Goal: Information Seeking & Learning: Learn about a topic

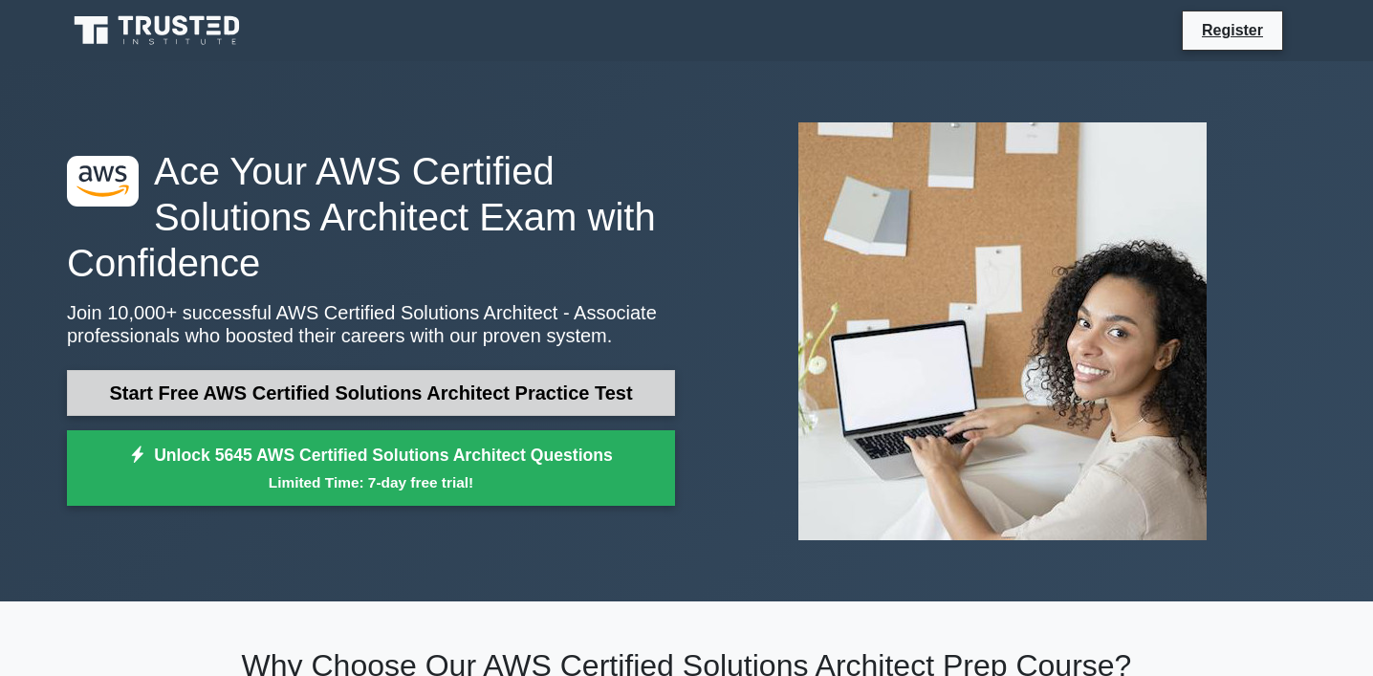
click at [454, 390] on link "Start Free AWS Certified Solutions Architect Practice Test" at bounding box center [371, 393] width 608 height 46
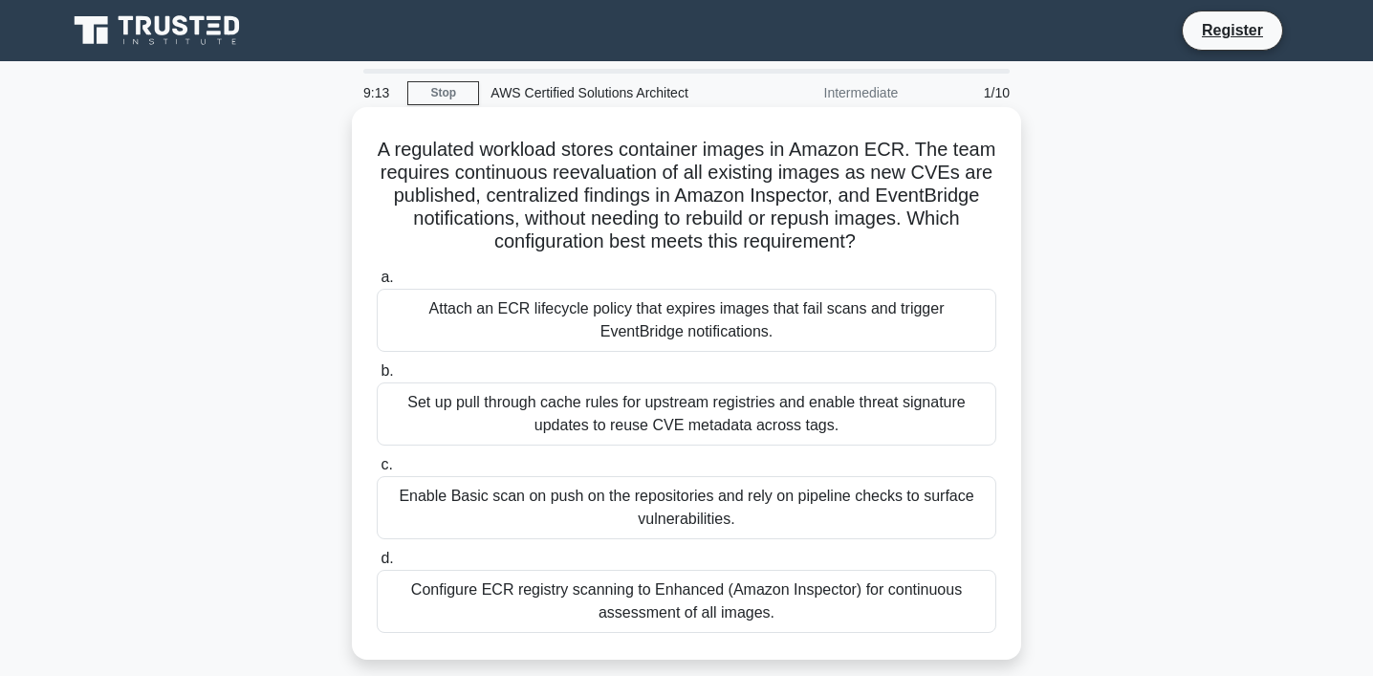
click at [626, 342] on div "Attach an ECR lifecycle policy that expires images that fail scans and trigger …" at bounding box center [687, 320] width 620 height 63
click at [377, 284] on input "a. Attach an ECR lifecycle policy that expires images that fail scans and trigg…" at bounding box center [377, 278] width 0 height 12
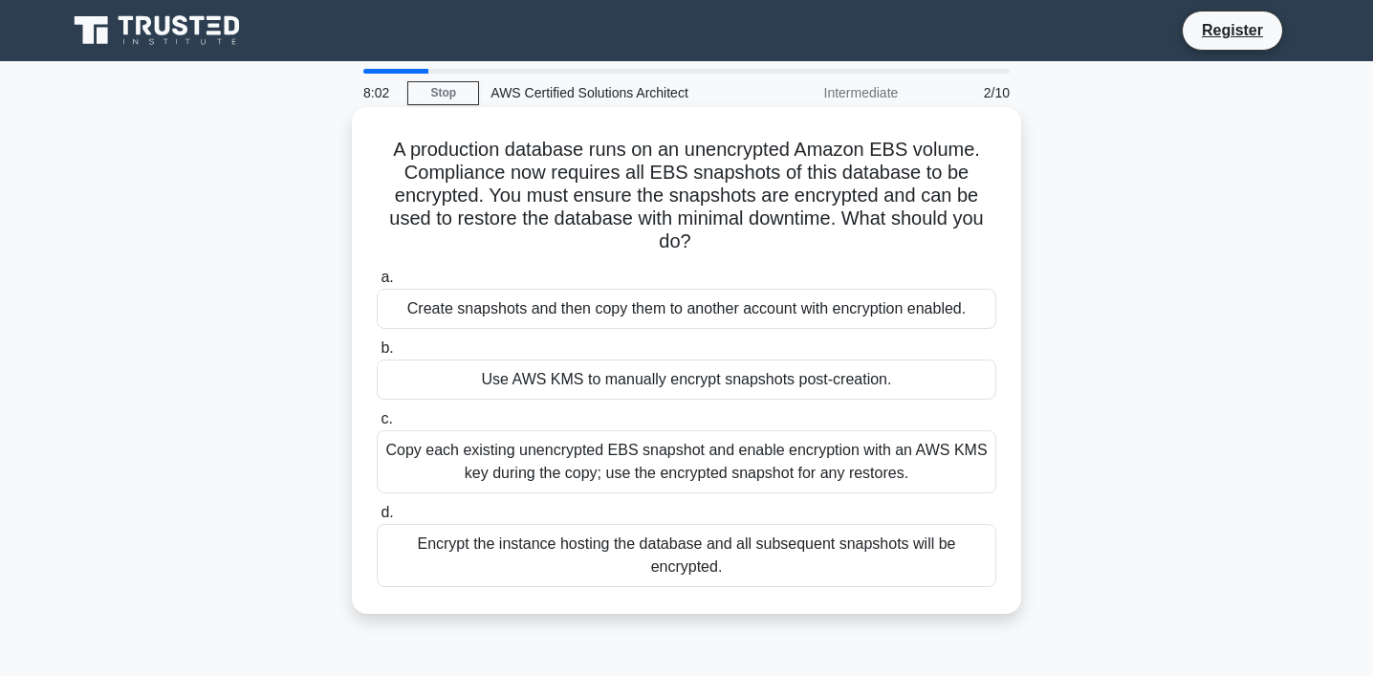
click at [659, 492] on div "Copy each existing unencrypted EBS snapshot and enable encryption with an AWS K…" at bounding box center [687, 461] width 620 height 63
click at [377, 426] on input "c. Copy each existing unencrypted EBS snapshot and enable encryption with an AW…" at bounding box center [377, 419] width 0 height 12
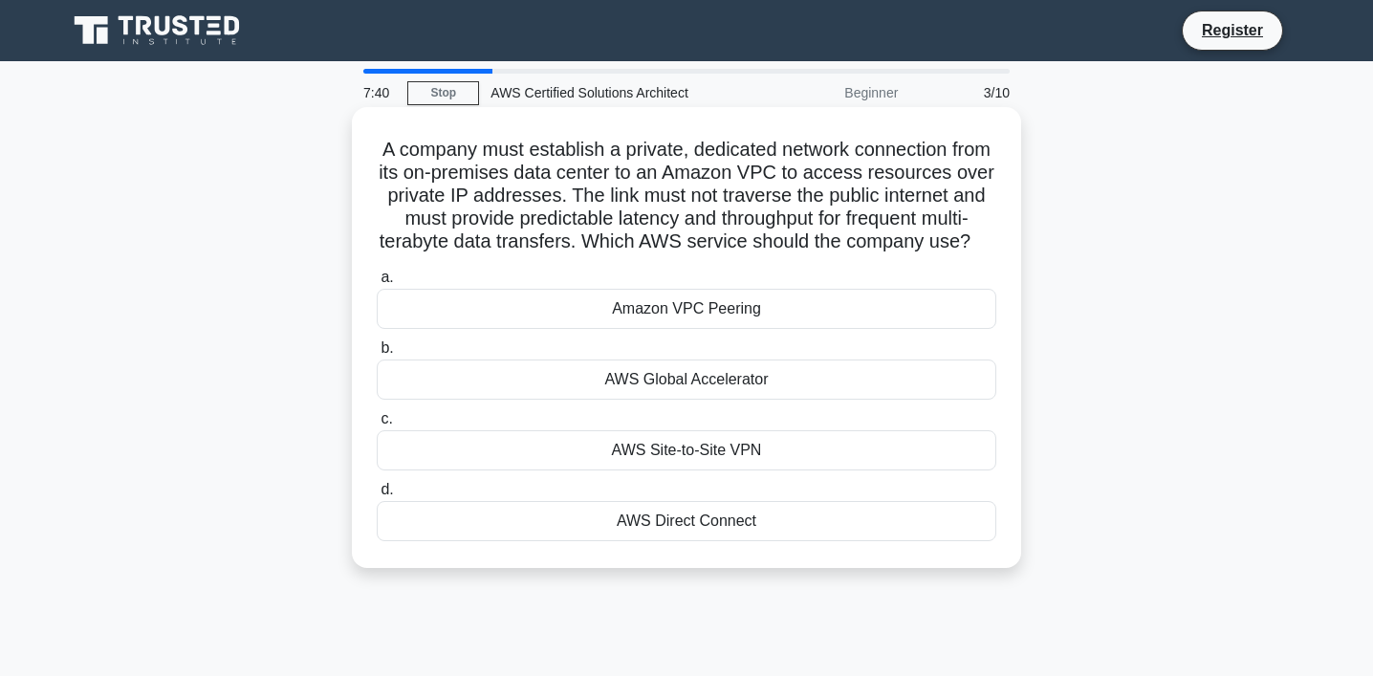
click at [656, 540] on div "AWS Direct Connect" at bounding box center [687, 521] width 620 height 40
click at [377, 496] on input "d. AWS Direct Connect" at bounding box center [377, 490] width 0 height 12
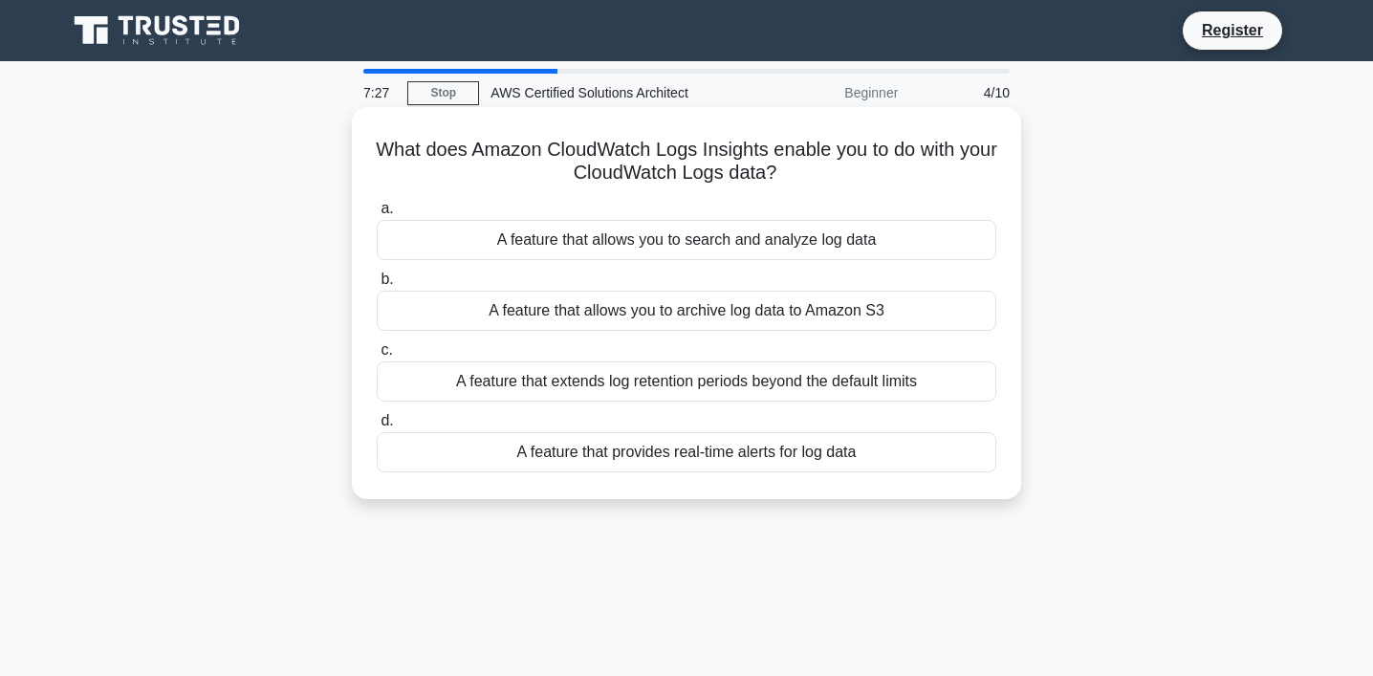
click at [675, 236] on div "A feature that allows you to search and analyze log data" at bounding box center [687, 240] width 620 height 40
click at [377, 215] on input "a. A feature that allows you to search and analyze log data" at bounding box center [377, 209] width 0 height 12
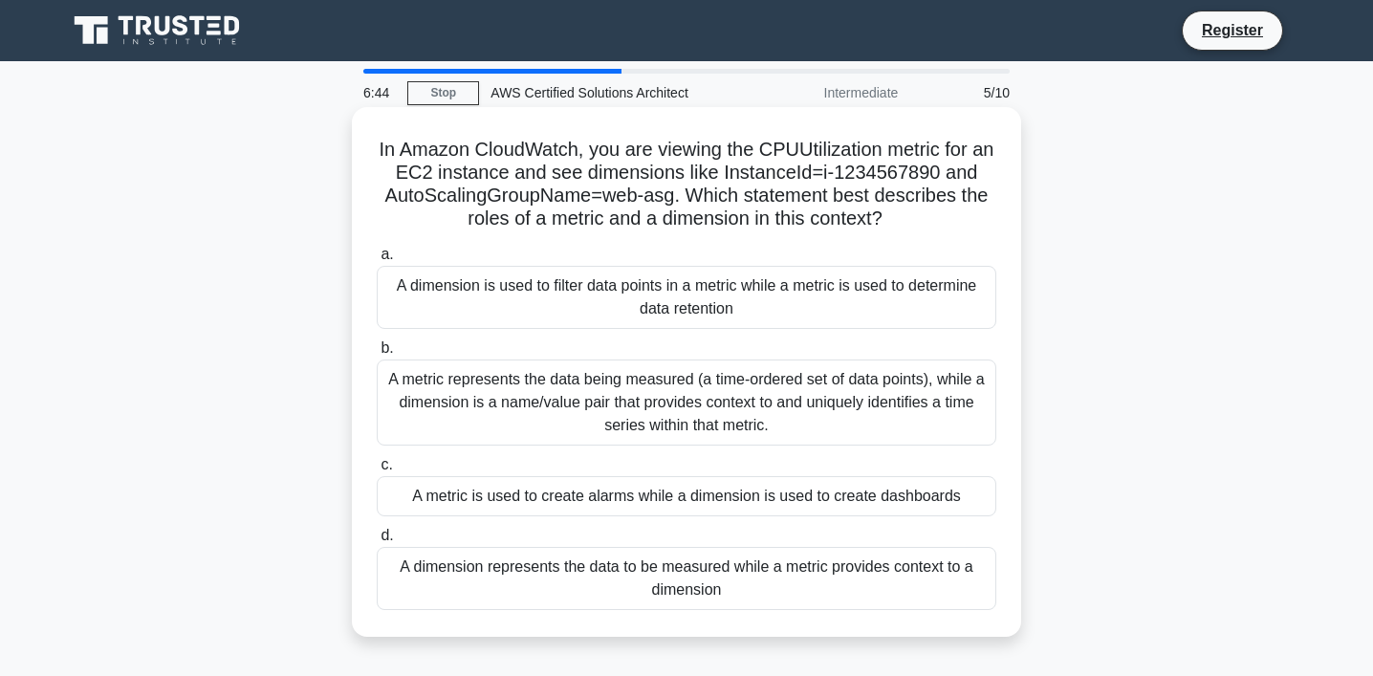
click at [736, 585] on div "A dimension represents the data to be measured while a metric provides context …" at bounding box center [687, 578] width 620 height 63
click at [377, 542] on input "d. A dimension represents the data to be measured while a metric provides conte…" at bounding box center [377, 536] width 0 height 12
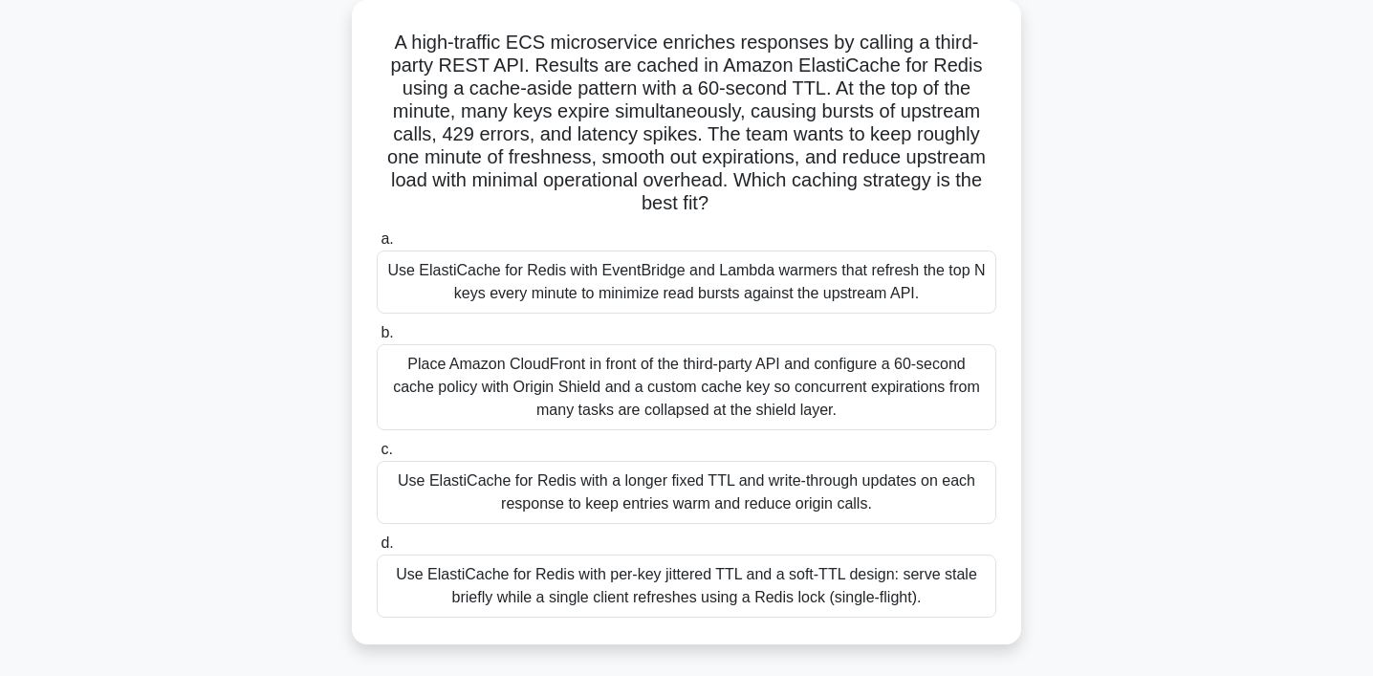
scroll to position [116, 0]
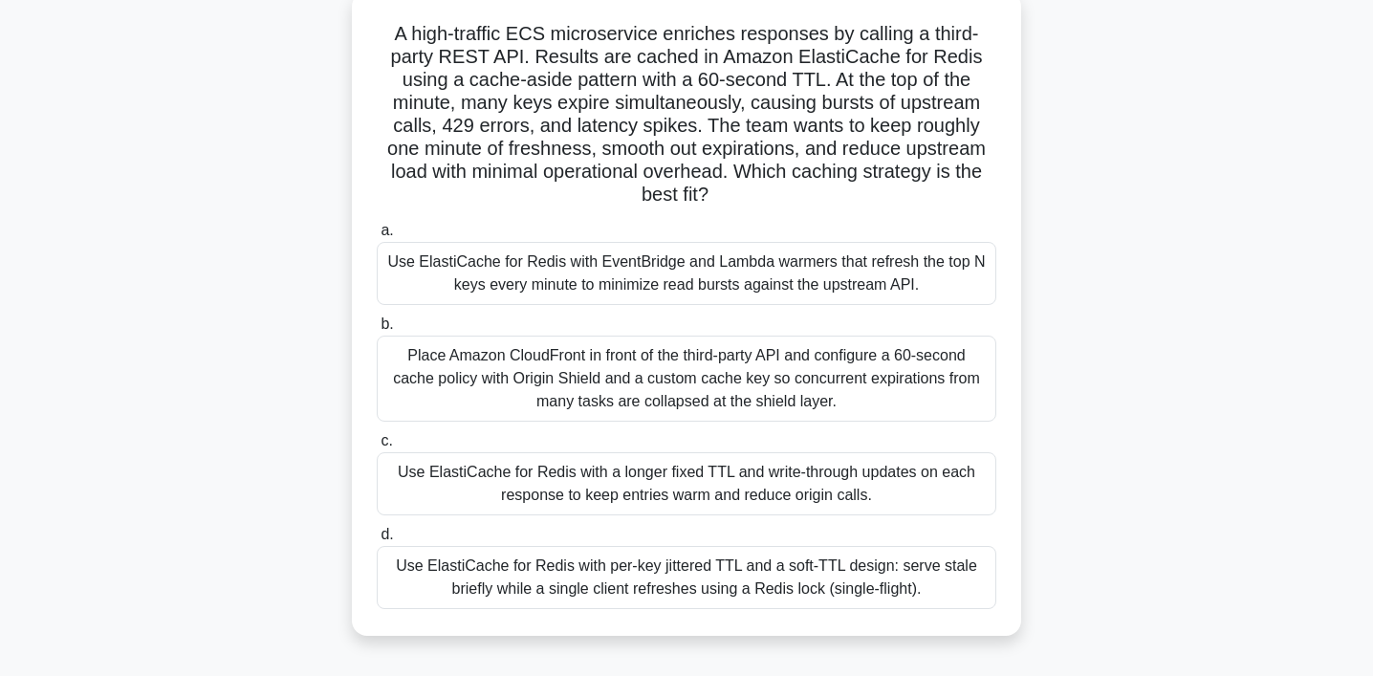
click at [692, 480] on div "Use ElastiCache for Redis with a longer fixed TTL and write-through updates on …" at bounding box center [687, 483] width 620 height 63
click at [377, 448] on input "c. Use ElastiCache for Redis with a longer fixed TTL and write-through updates …" at bounding box center [377, 441] width 0 height 12
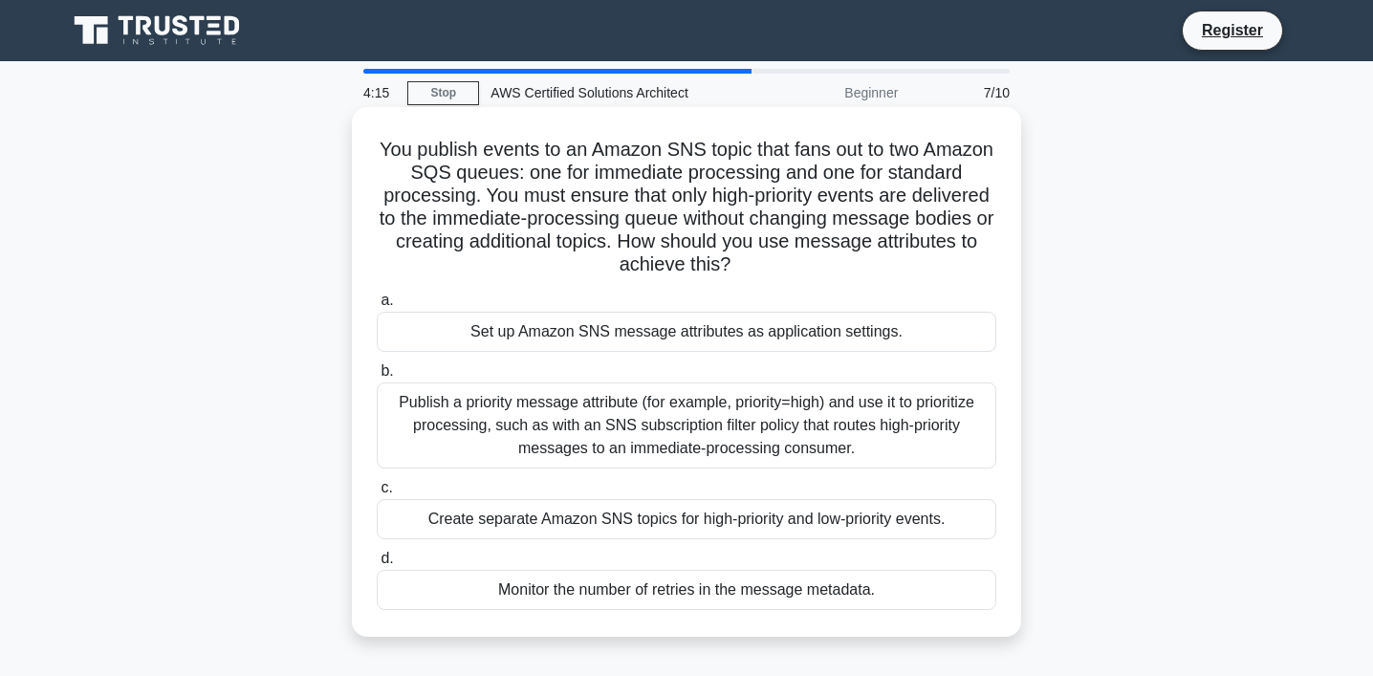
scroll to position [0, 0]
click at [651, 417] on div "Publish a priority message attribute (for example, priority=high) and use it to…" at bounding box center [687, 426] width 620 height 86
click at [377, 378] on input "b. Publish a priority message attribute (for example, priority=high) and use it…" at bounding box center [377, 371] width 0 height 12
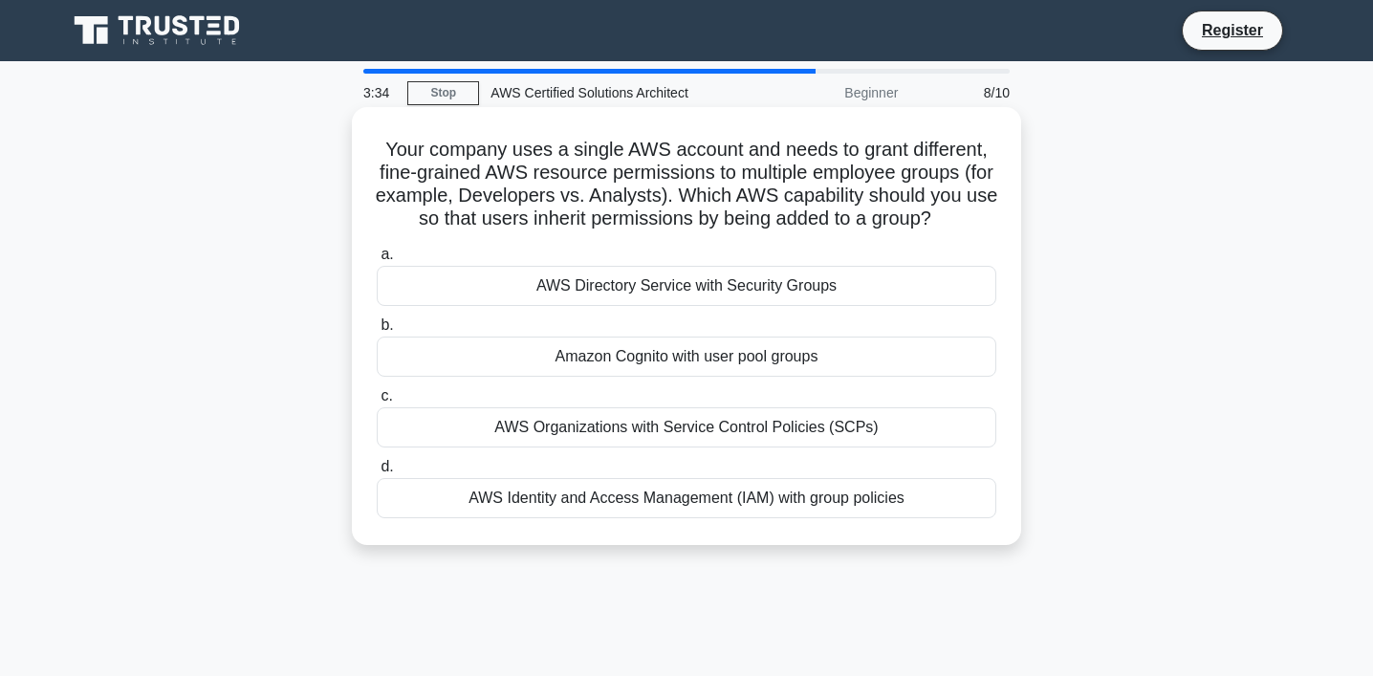
click at [631, 509] on div "AWS Identity and Access Management (IAM) with group policies" at bounding box center [687, 498] width 620 height 40
click at [377, 473] on input "d. AWS Identity and Access Management (IAM) with group policies" at bounding box center [377, 467] width 0 height 12
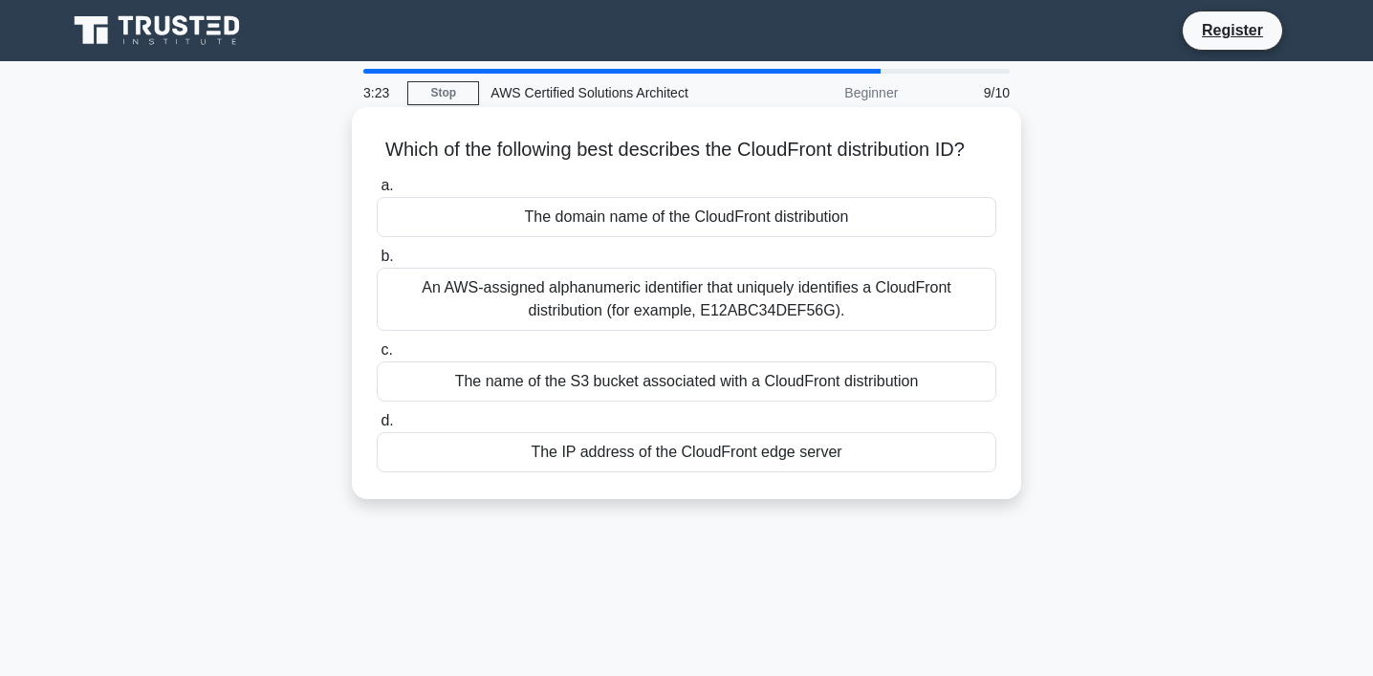
click at [632, 316] on div "An AWS-assigned alphanumeric identifier that uniquely identifies a CloudFront d…" at bounding box center [687, 299] width 620 height 63
click at [377, 263] on input "b. An AWS-assigned alphanumeric identifier that uniquely identifies a CloudFron…" at bounding box center [377, 257] width 0 height 12
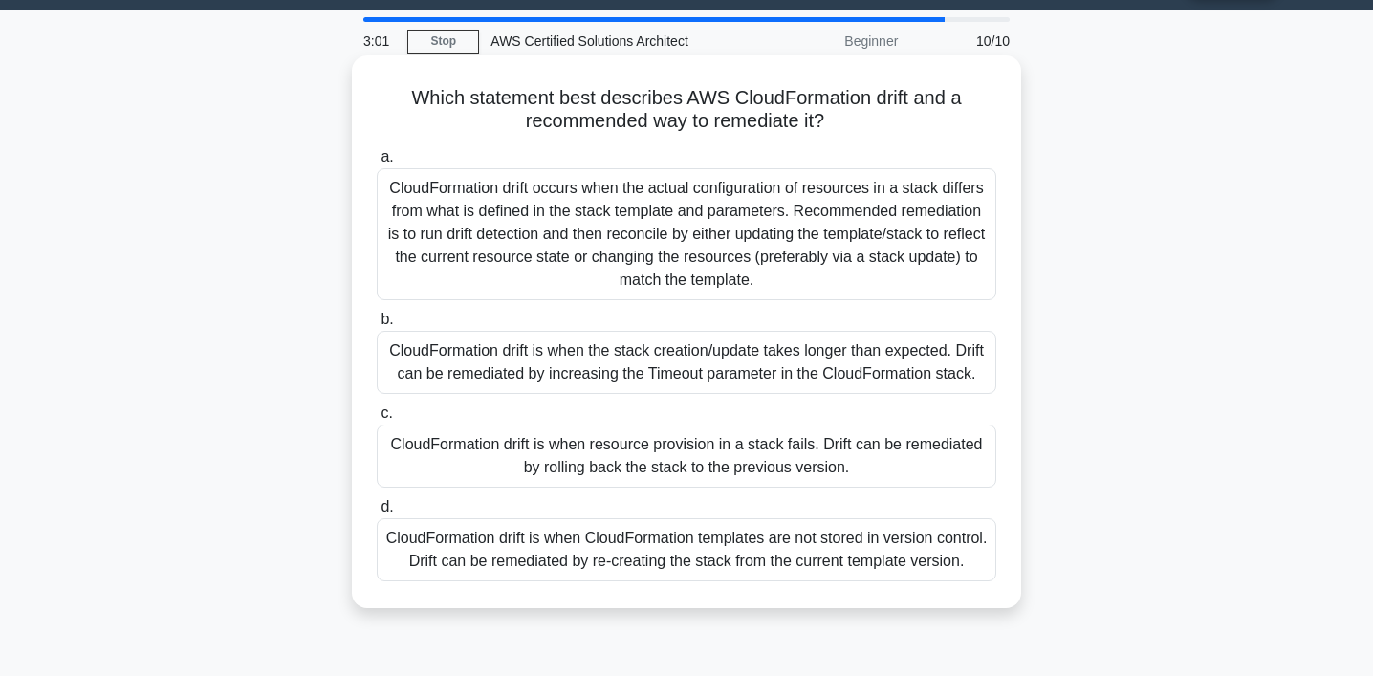
scroll to position [54, 0]
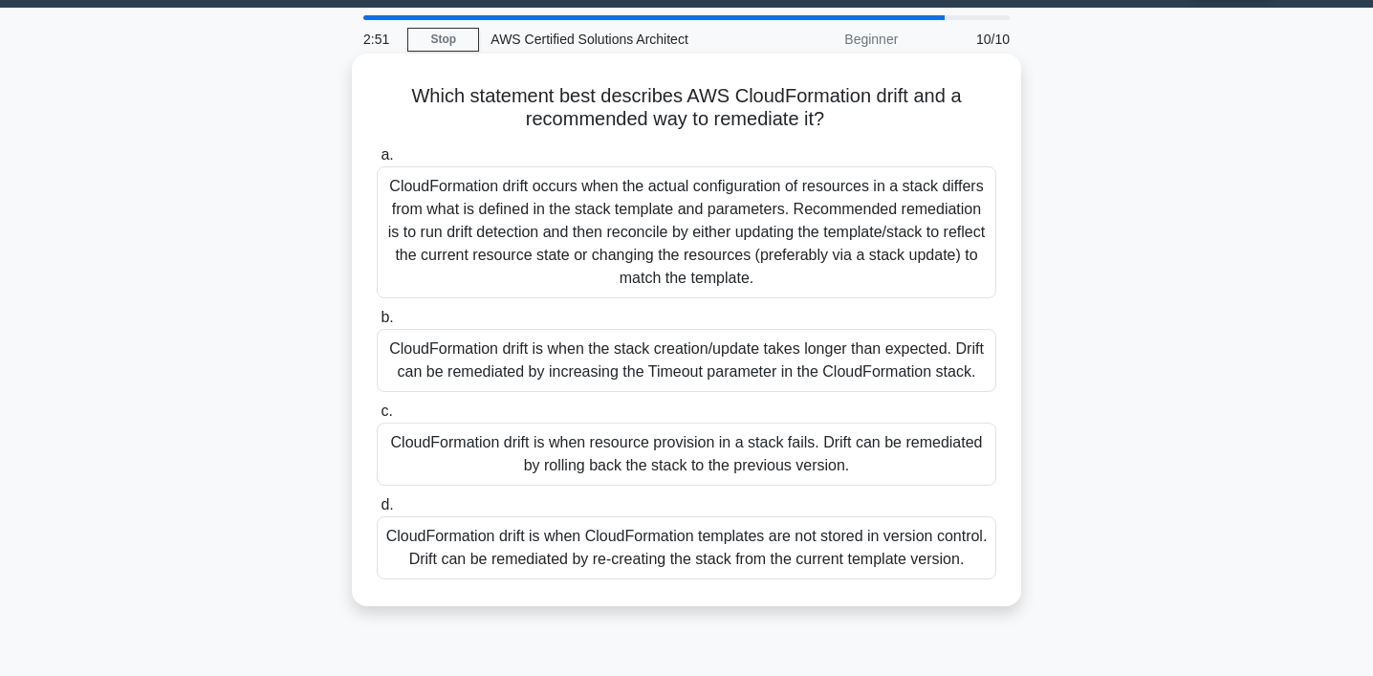
click at [739, 544] on div "CloudFormation drift is when CloudFormation templates are not stored in version…" at bounding box center [687, 547] width 620 height 63
click at [377, 512] on input "d. CloudFormation drift is when CloudFormation templates are not stored in vers…" at bounding box center [377, 505] width 0 height 12
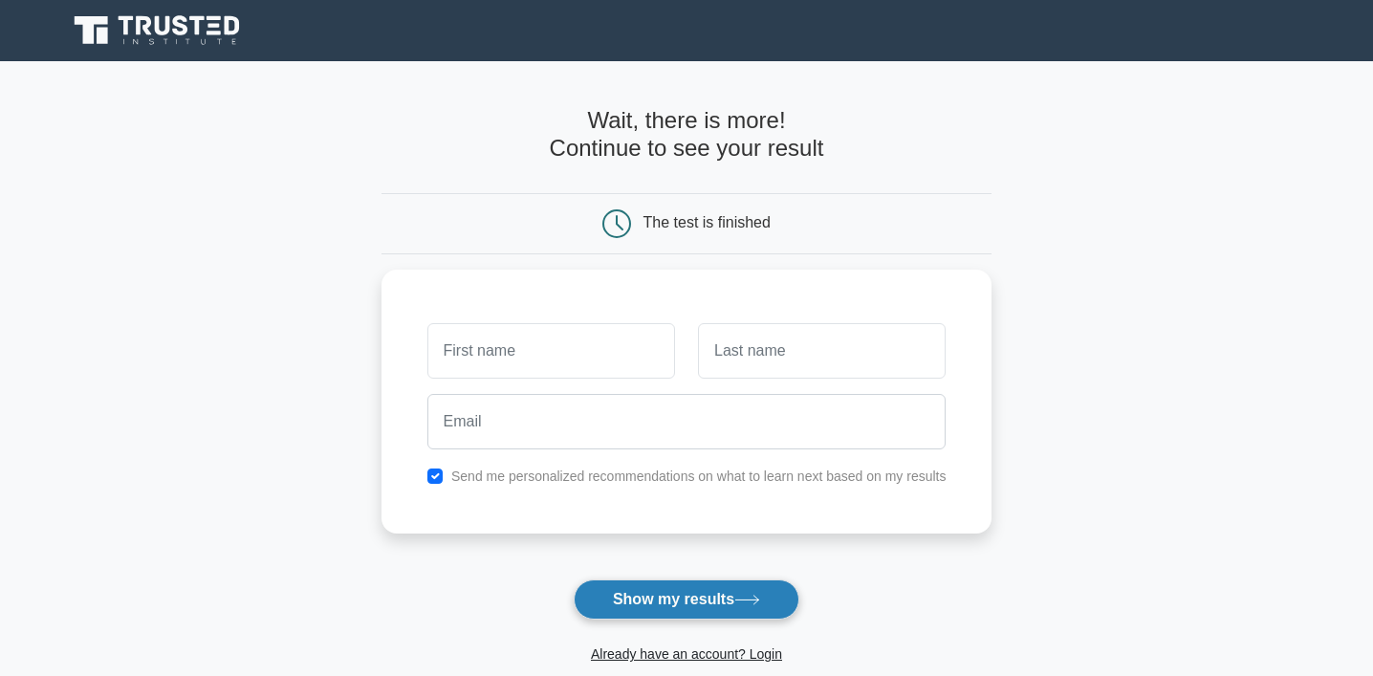
click at [690, 597] on button "Show my results" at bounding box center [687, 600] width 226 height 40
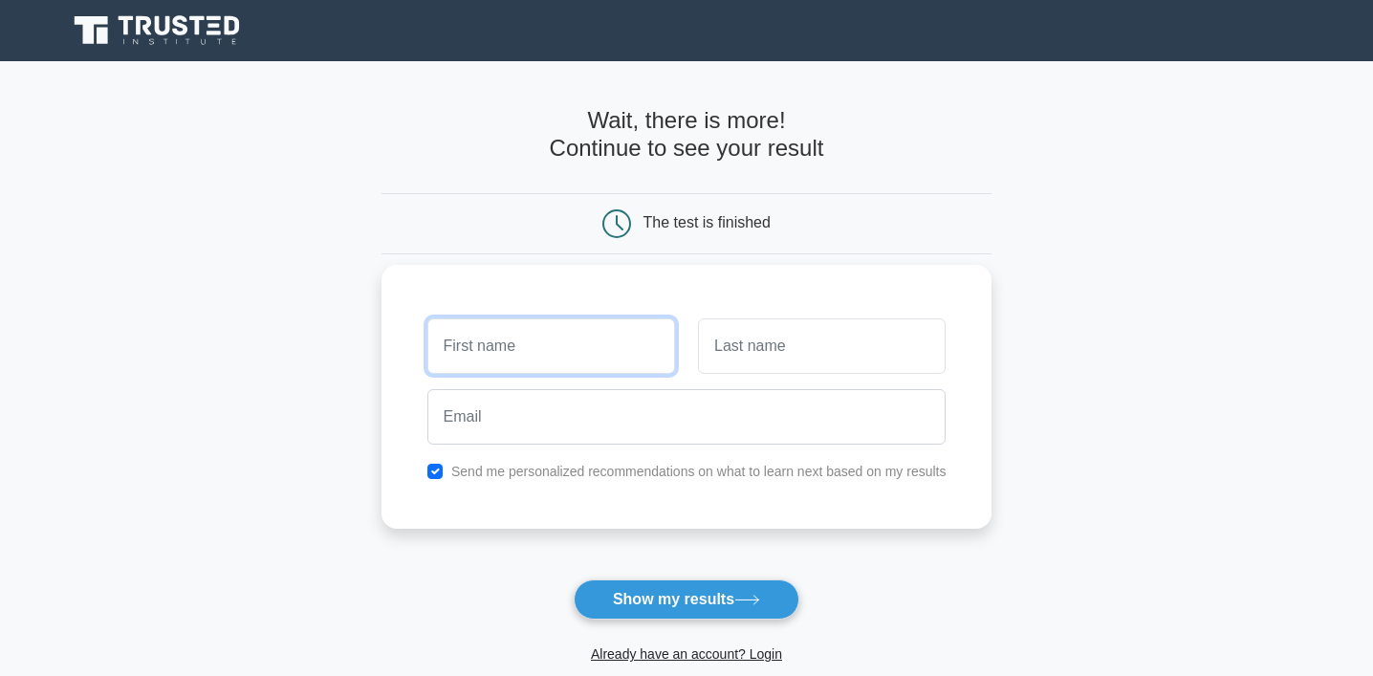
click at [559, 369] on input "text" at bounding box center [552, 345] width 248 height 55
type input "PREMANAND"
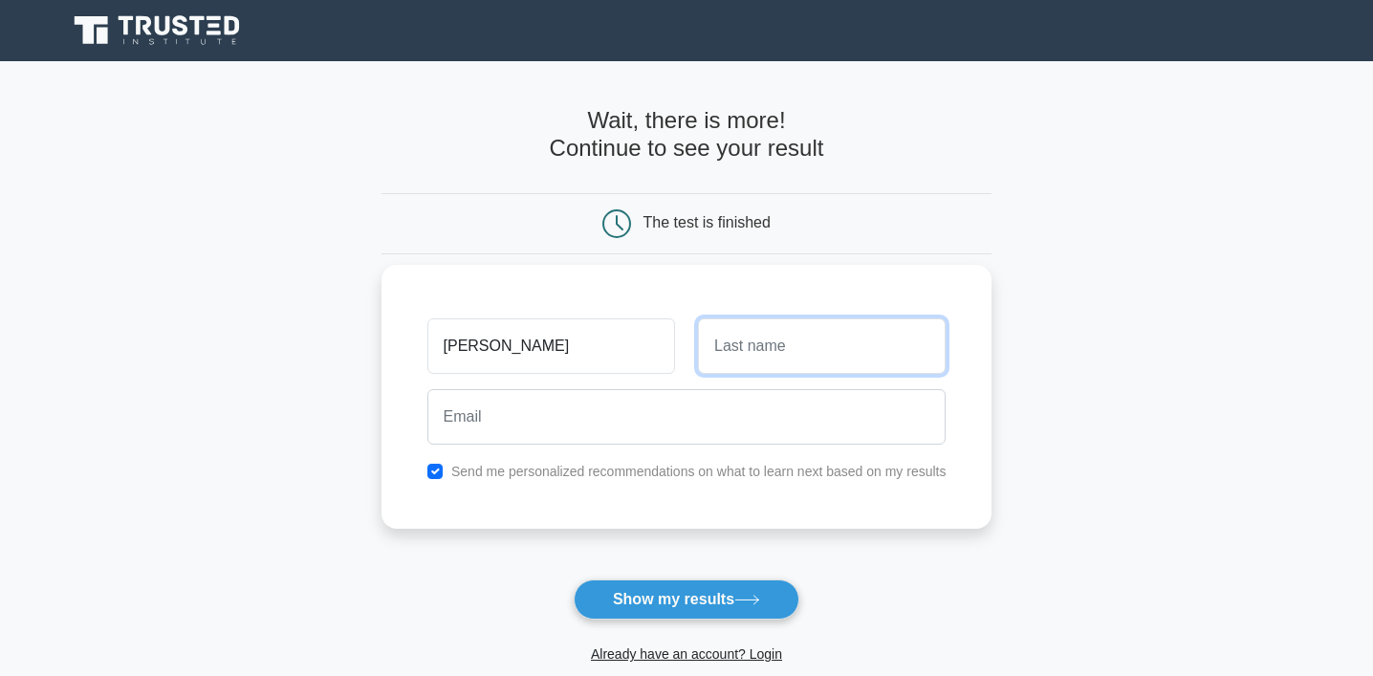
click at [711, 365] on input "text" at bounding box center [822, 345] width 248 height 55
type input "DORAISWAMY"
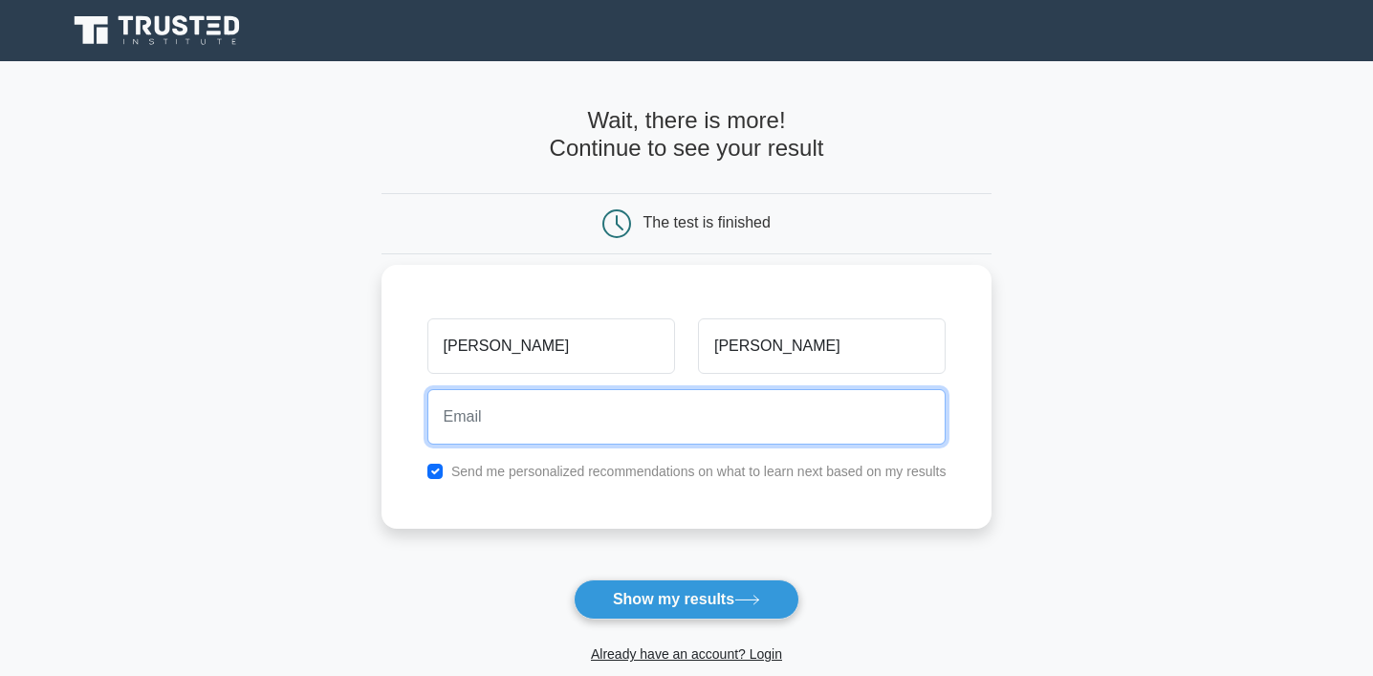
click at [697, 409] on input "email" at bounding box center [687, 416] width 519 height 55
type input "prem_anandd@hotmail.com"
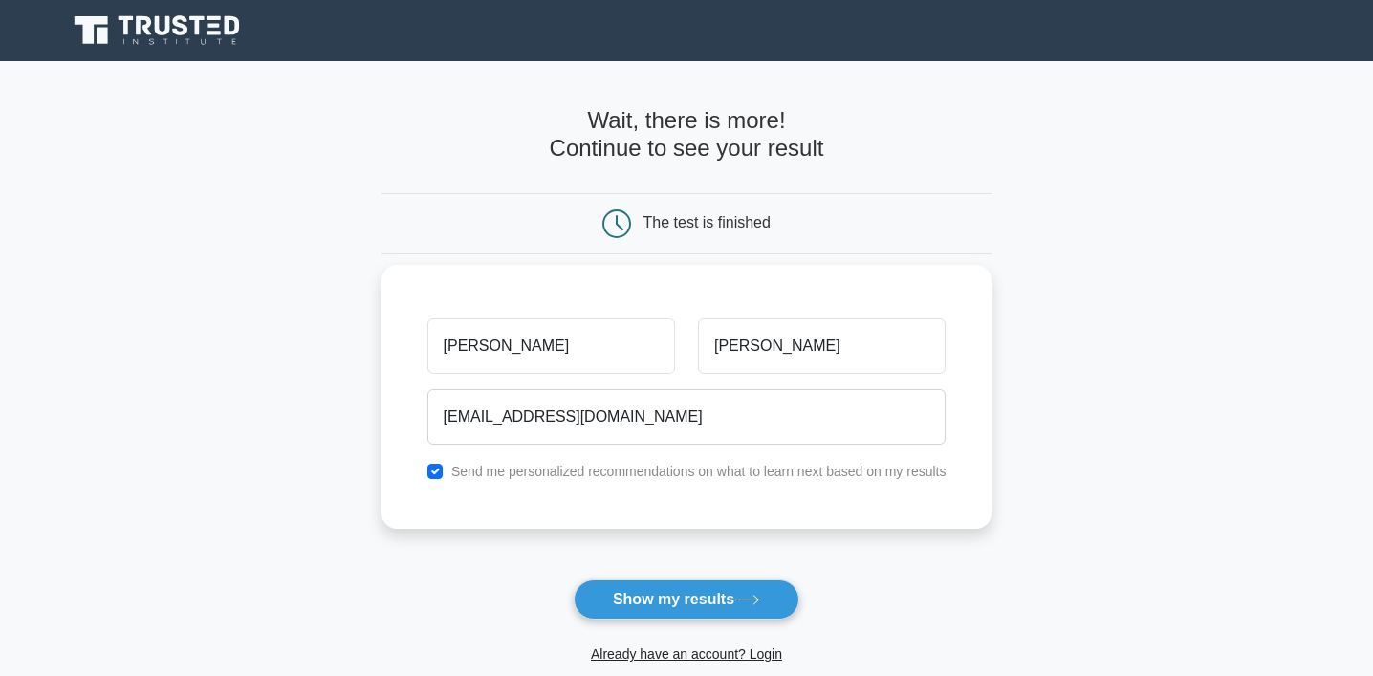
click at [690, 477] on label "Send me personalized recommendations on what to learn next based on my results" at bounding box center [698, 471] width 495 height 15
click at [431, 468] on input "checkbox" at bounding box center [435, 471] width 15 height 15
checkbox input "false"
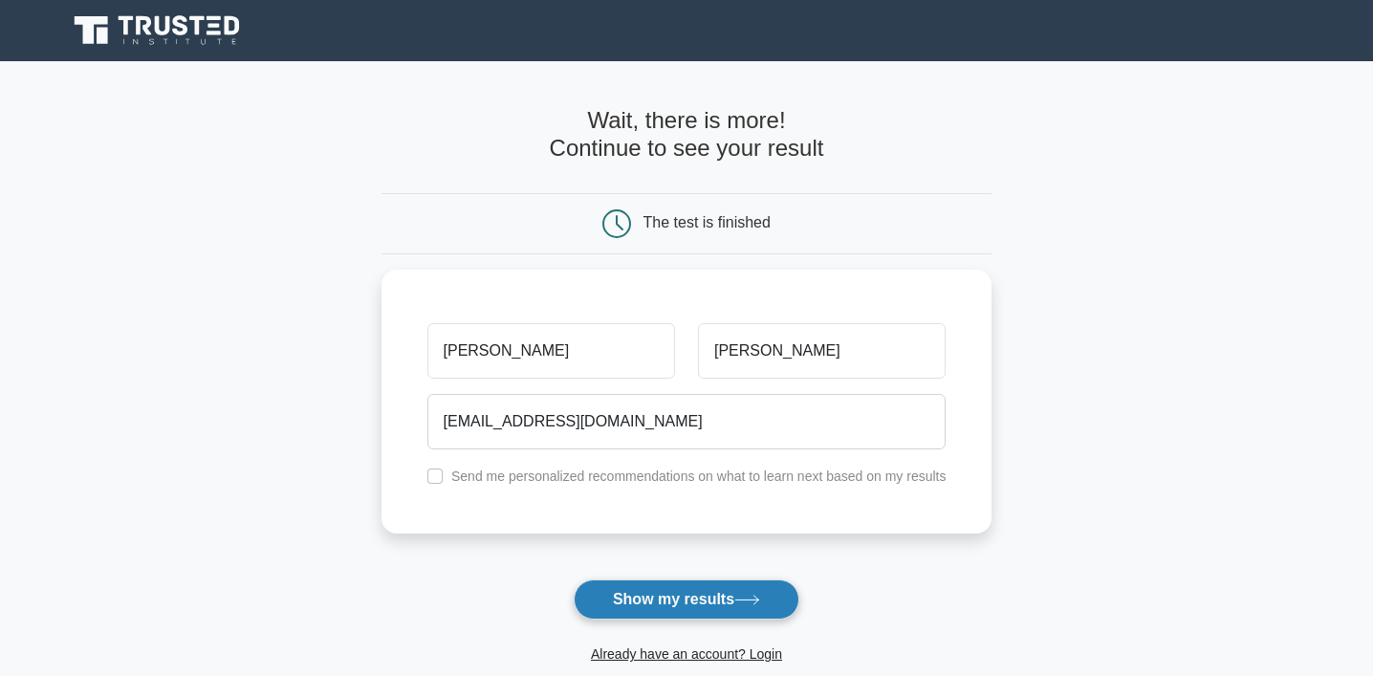
click at [683, 605] on button "Show my results" at bounding box center [687, 600] width 226 height 40
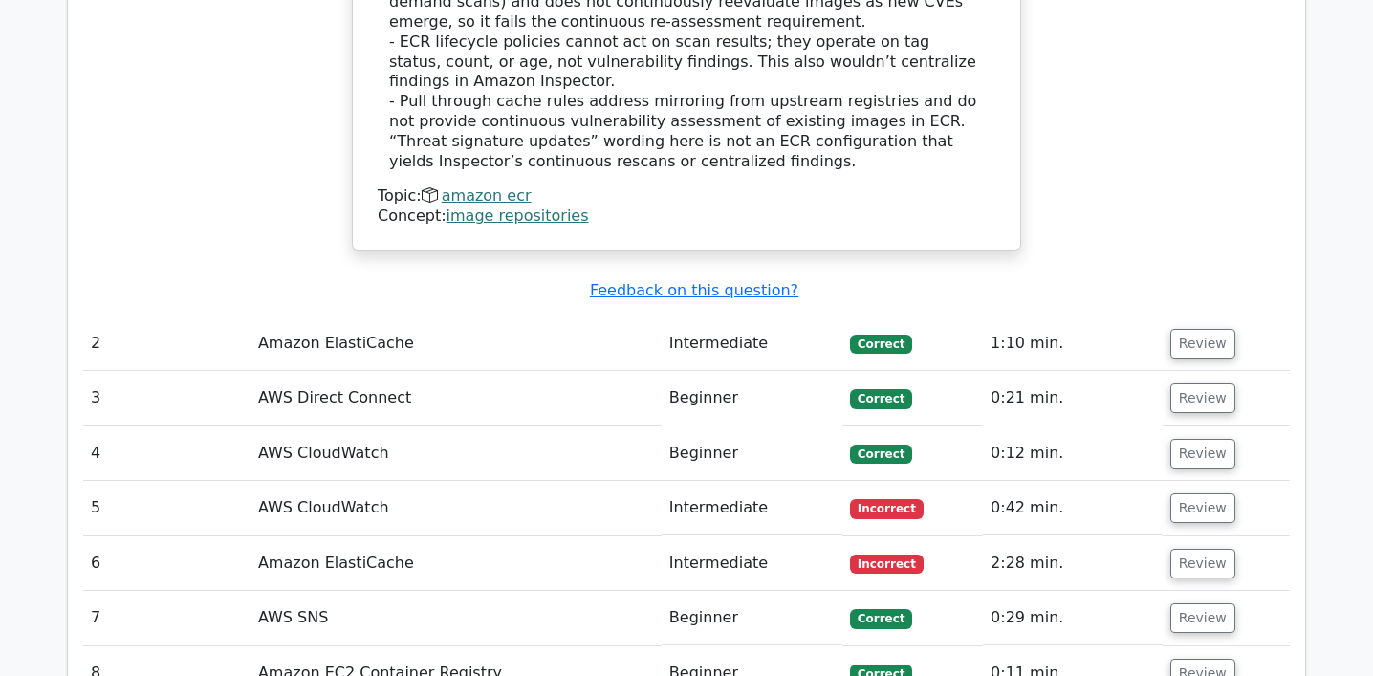
scroll to position [2638, 0]
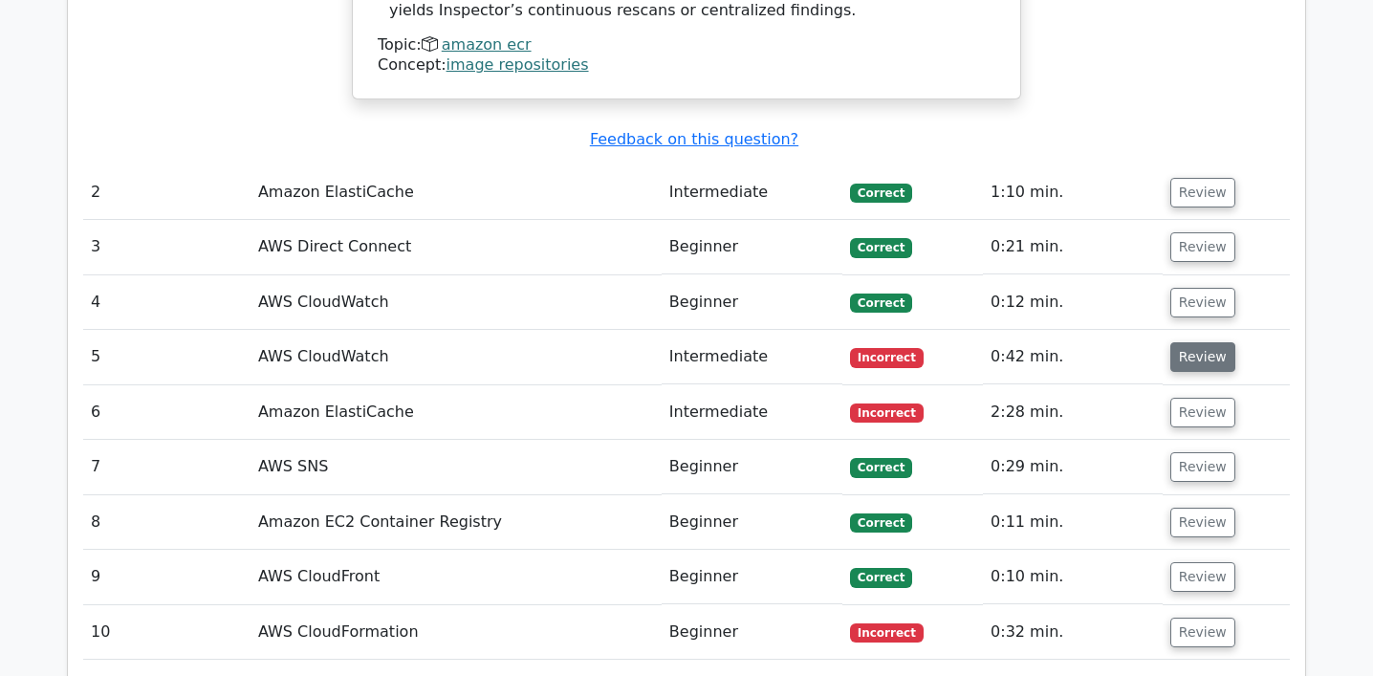
click at [1171, 342] on button "Review" at bounding box center [1203, 357] width 65 height 30
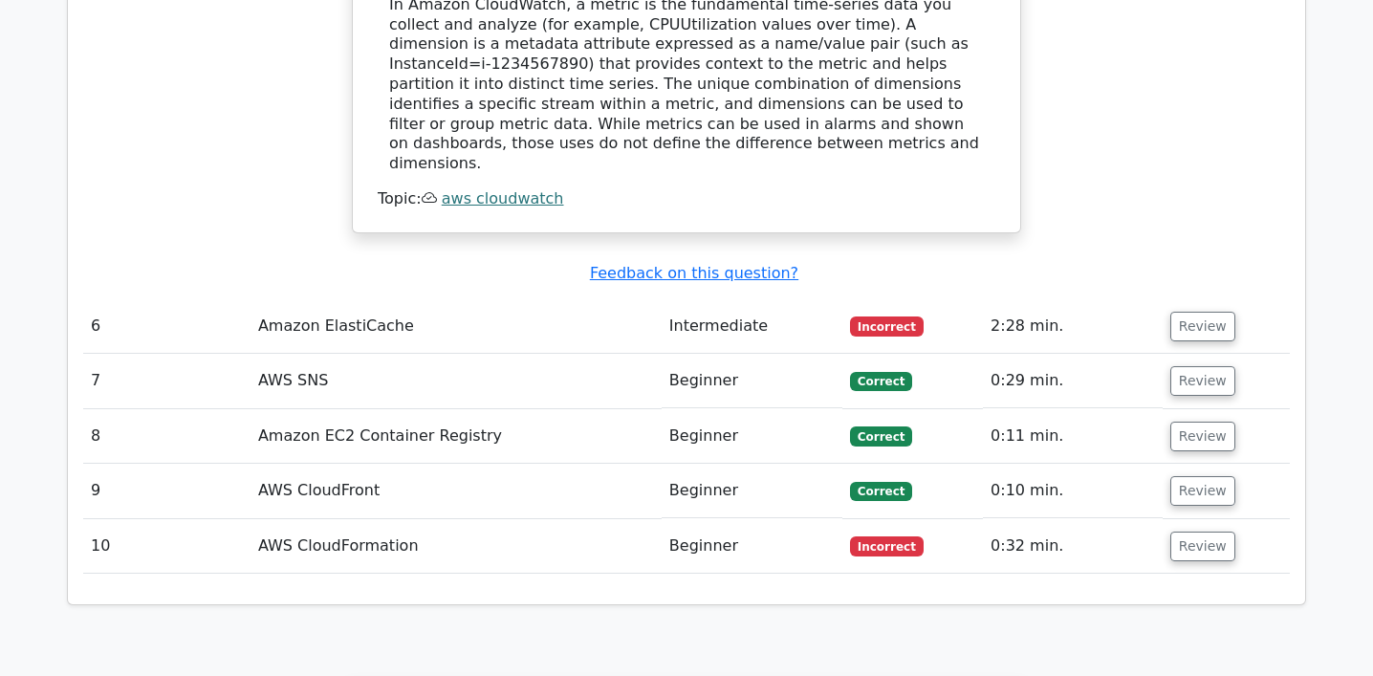
scroll to position [3542, 0]
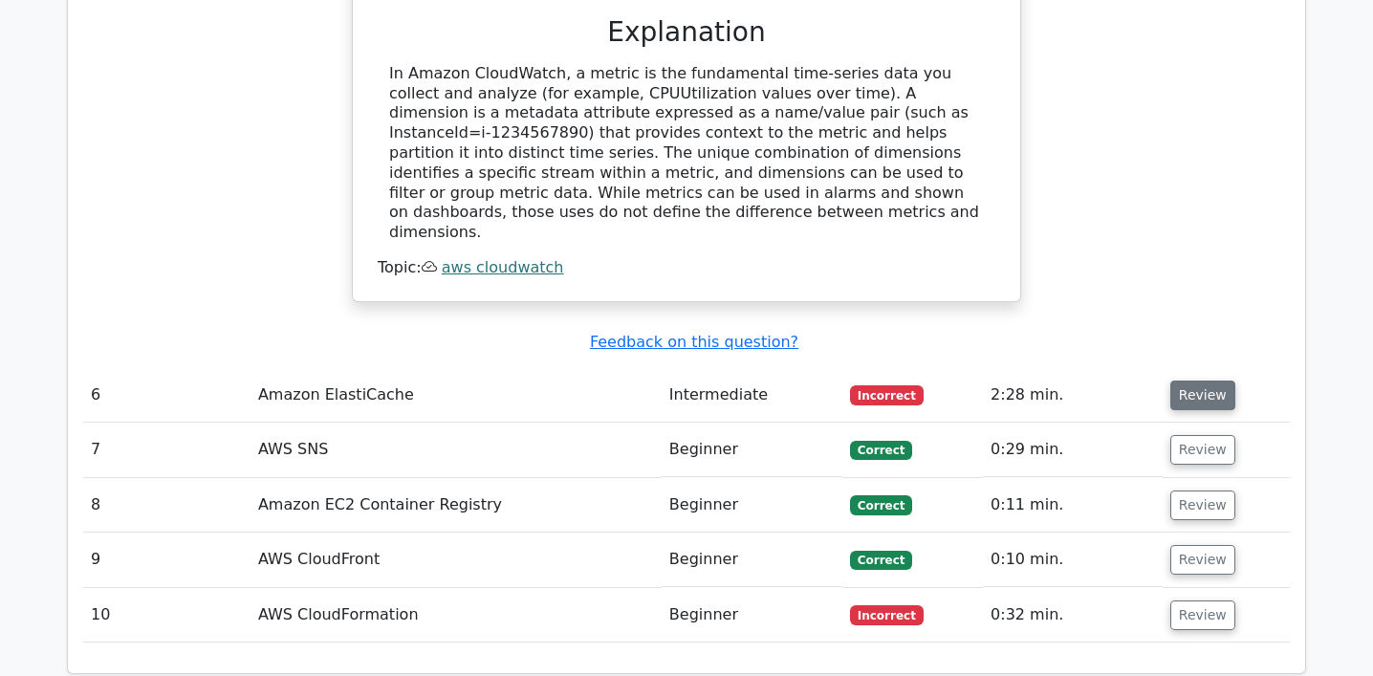
click at [1178, 381] on button "Review" at bounding box center [1203, 396] width 65 height 30
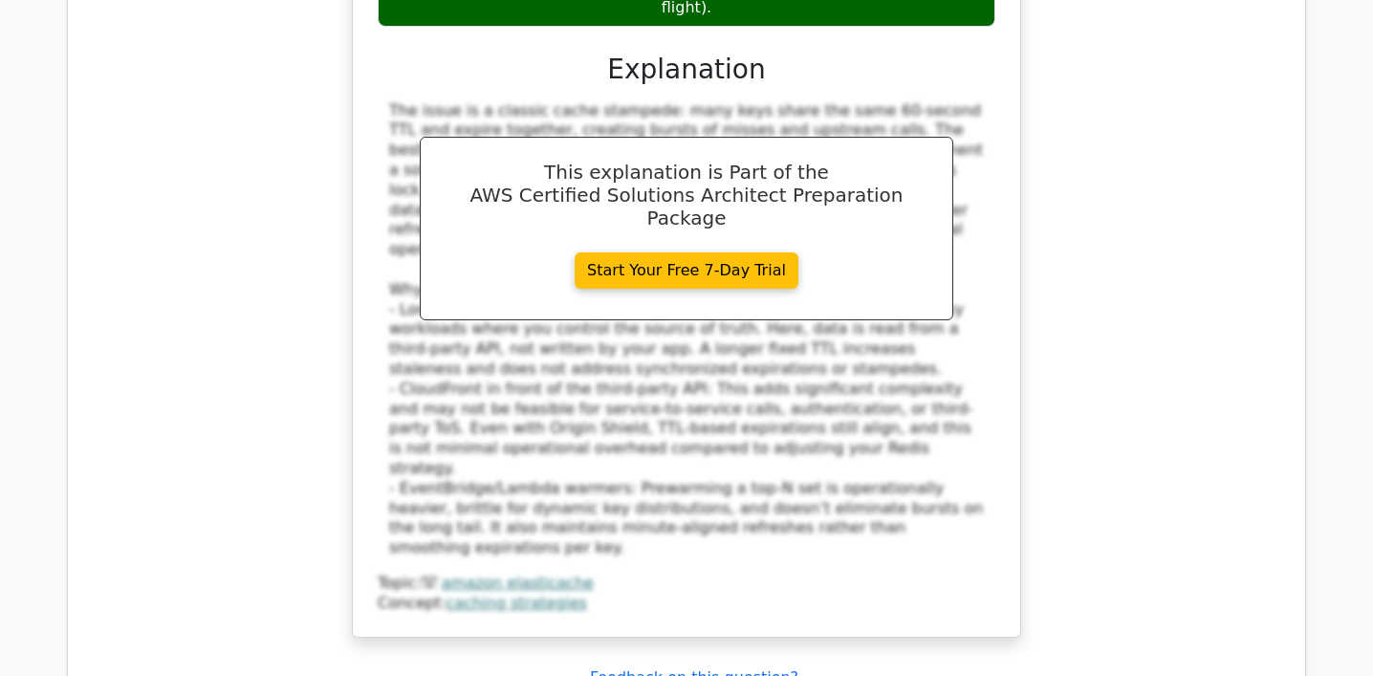
scroll to position [4572, 0]
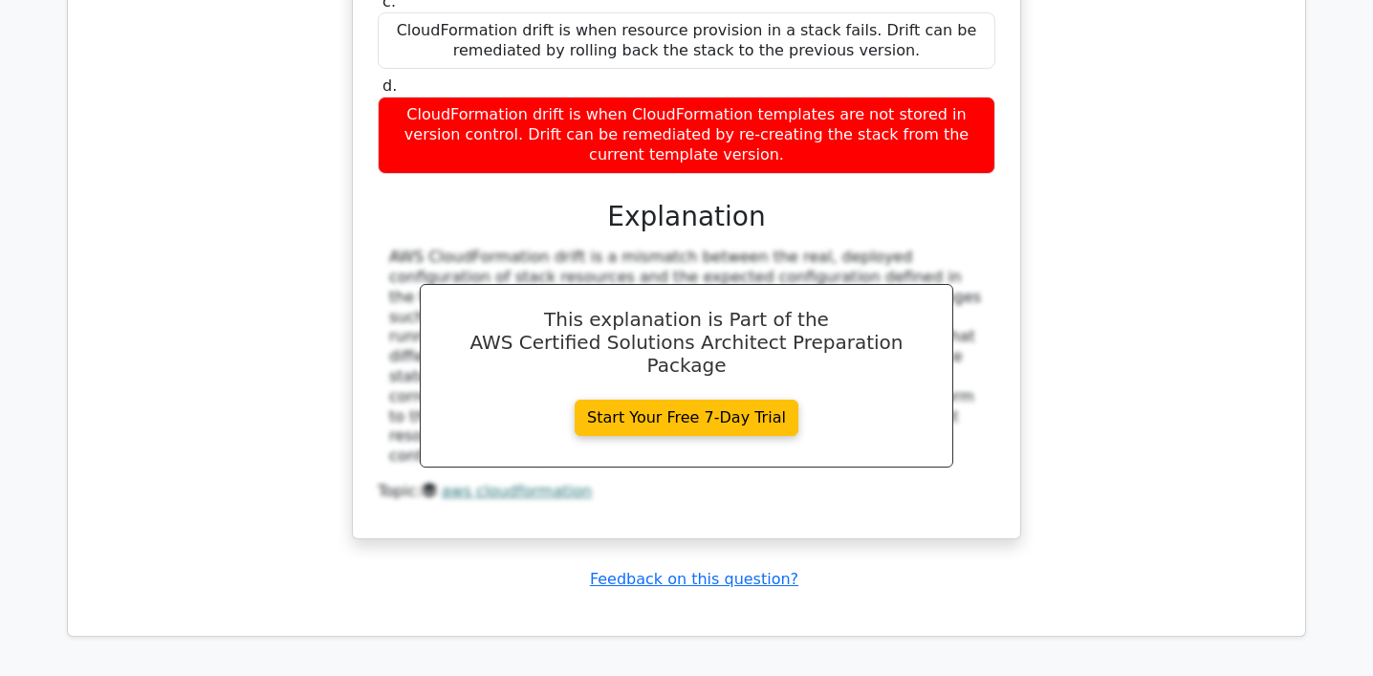
scroll to position [6444, 0]
